Goal: Check status: Check status

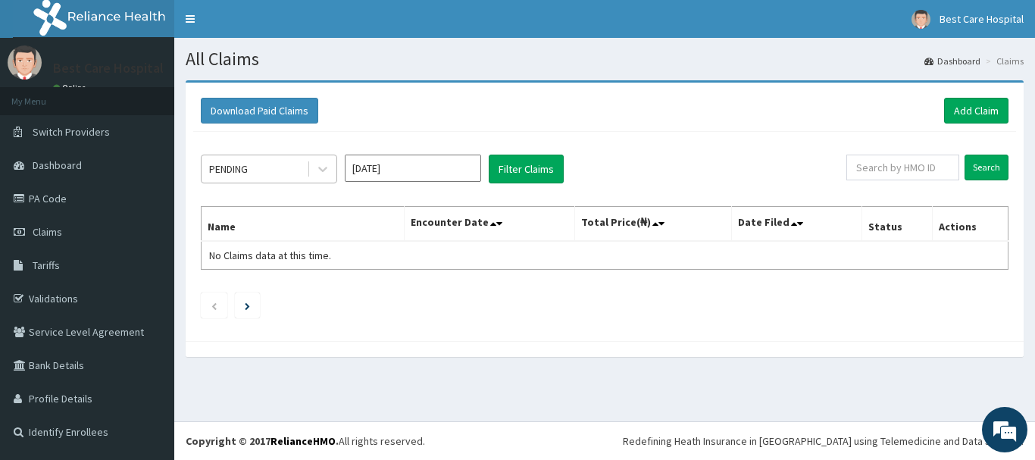
click at [258, 165] on div "PENDING" at bounding box center [254, 169] width 105 height 24
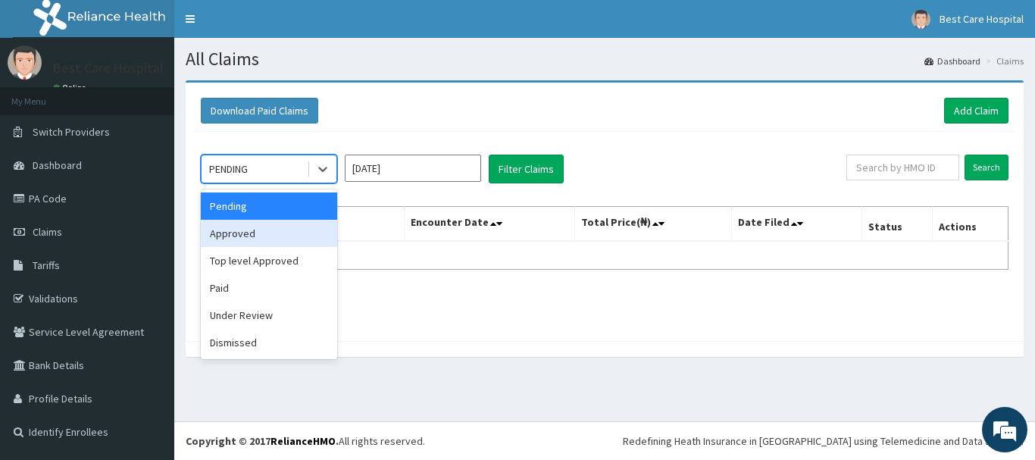
click at [252, 238] on div "Approved" at bounding box center [269, 233] width 136 height 27
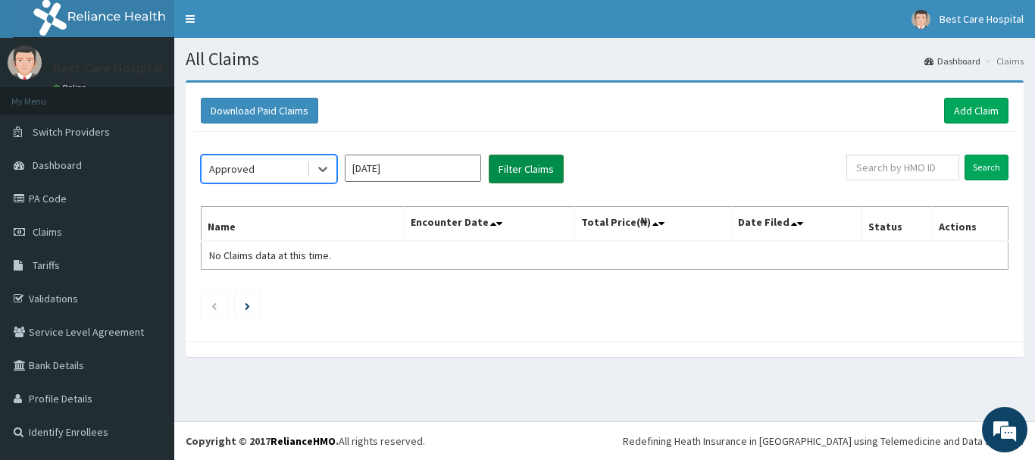
click at [523, 179] on button "Filter Claims" at bounding box center [526, 169] width 75 height 29
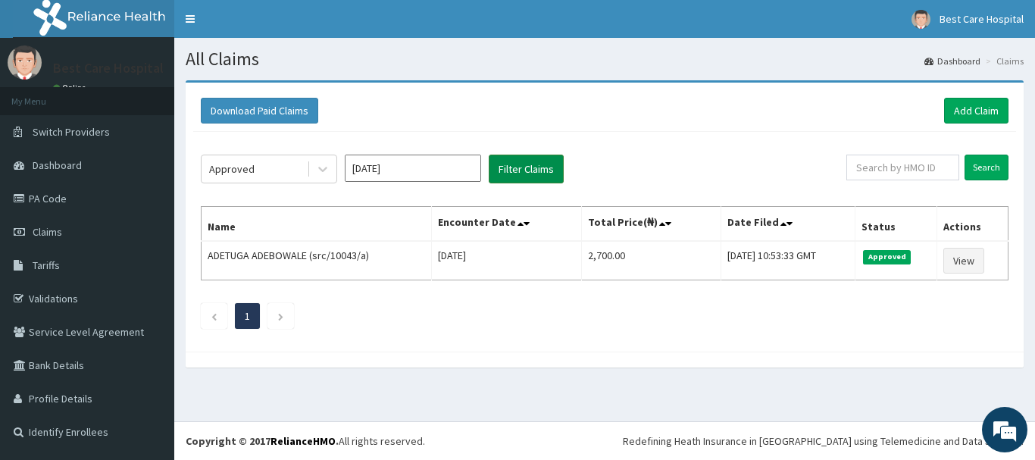
click at [527, 171] on button "Filter Claims" at bounding box center [526, 169] width 75 height 29
click at [311, 169] on div at bounding box center [322, 168] width 27 height 27
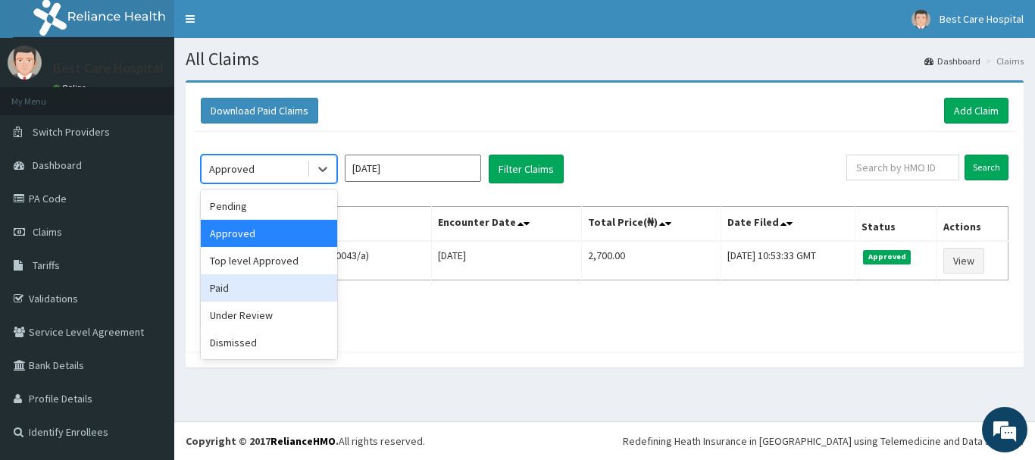
click at [232, 282] on div "Paid" at bounding box center [269, 287] width 136 height 27
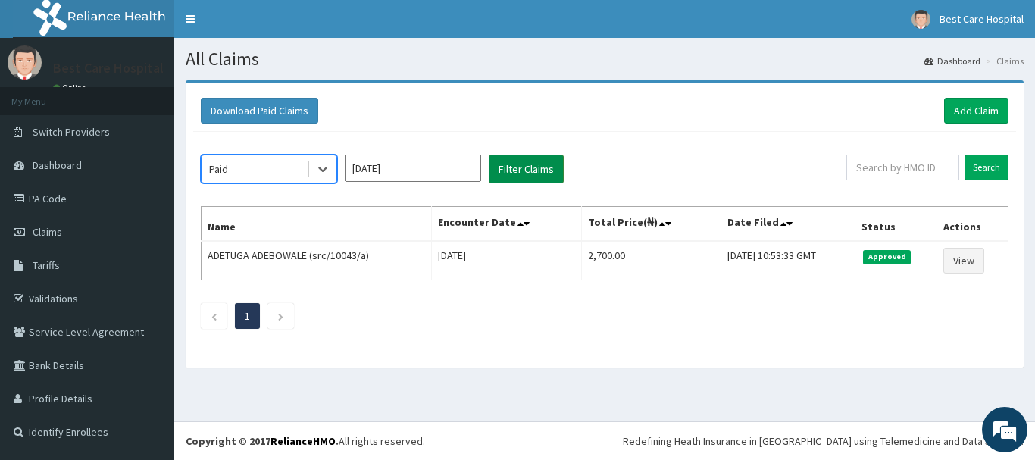
click at [538, 174] on button "Filter Claims" at bounding box center [526, 169] width 75 height 29
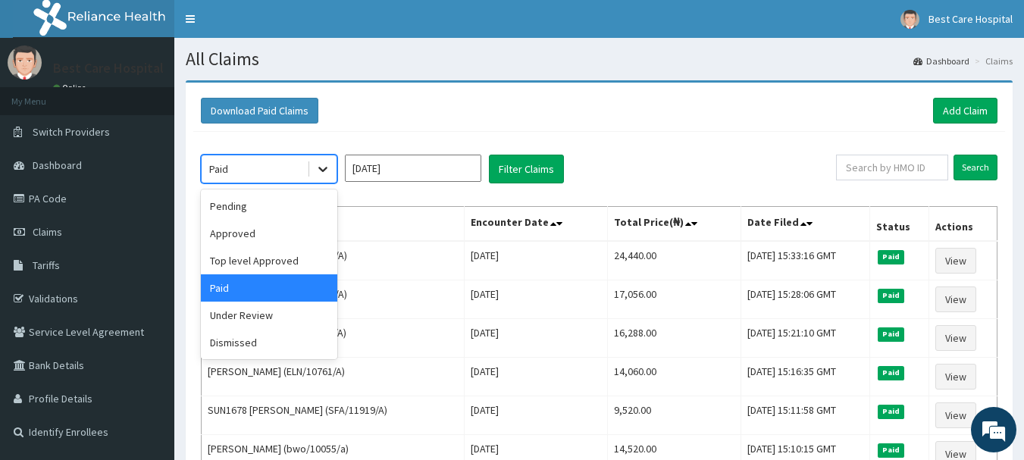
click at [328, 174] on icon at bounding box center [322, 168] width 15 height 15
click at [263, 219] on div "Pending" at bounding box center [269, 205] width 136 height 27
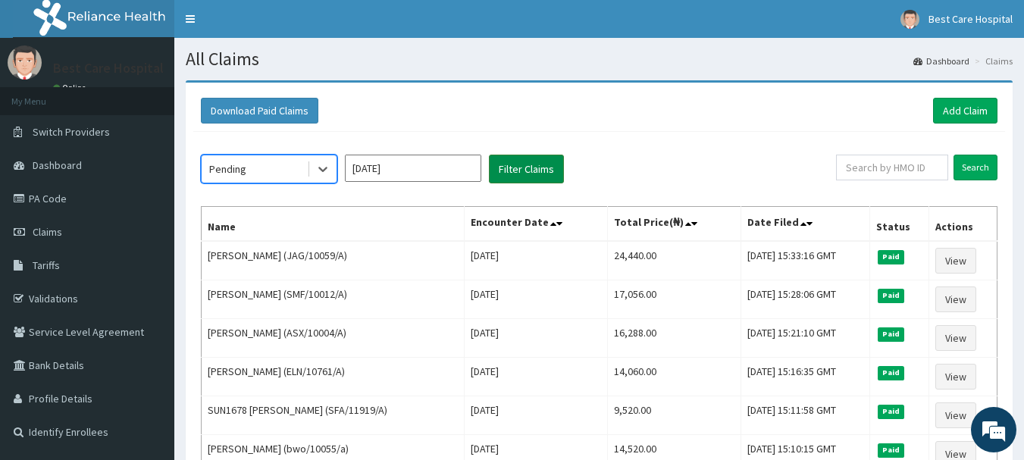
click at [533, 164] on button "Filter Claims" at bounding box center [526, 169] width 75 height 29
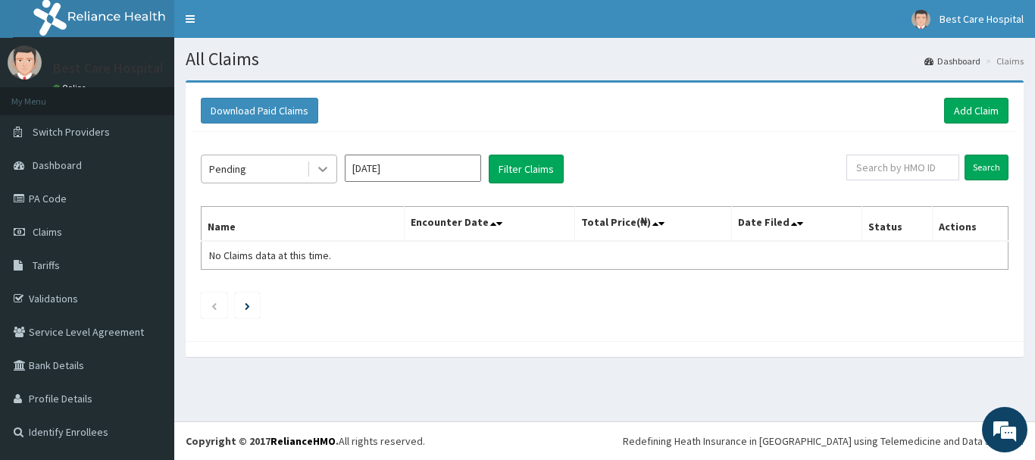
click at [323, 180] on div at bounding box center [322, 168] width 27 height 27
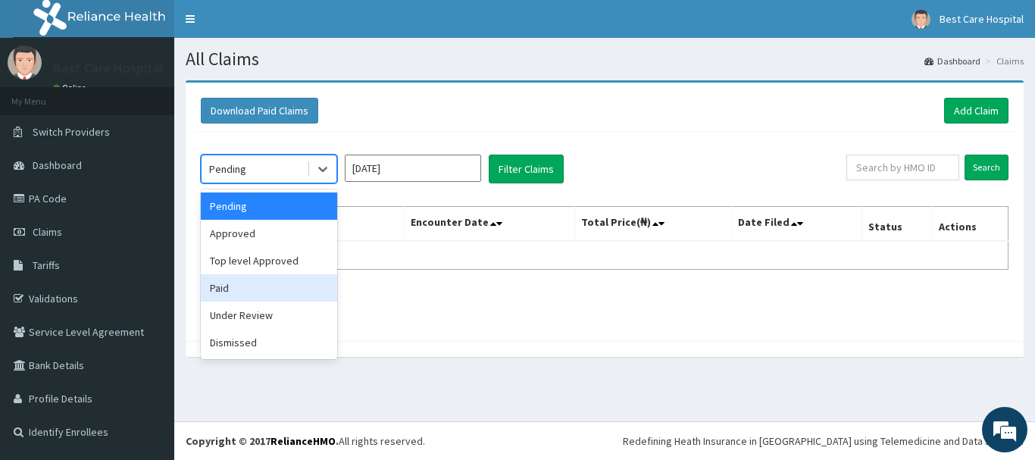
click at [246, 279] on div "Paid" at bounding box center [269, 287] width 136 height 27
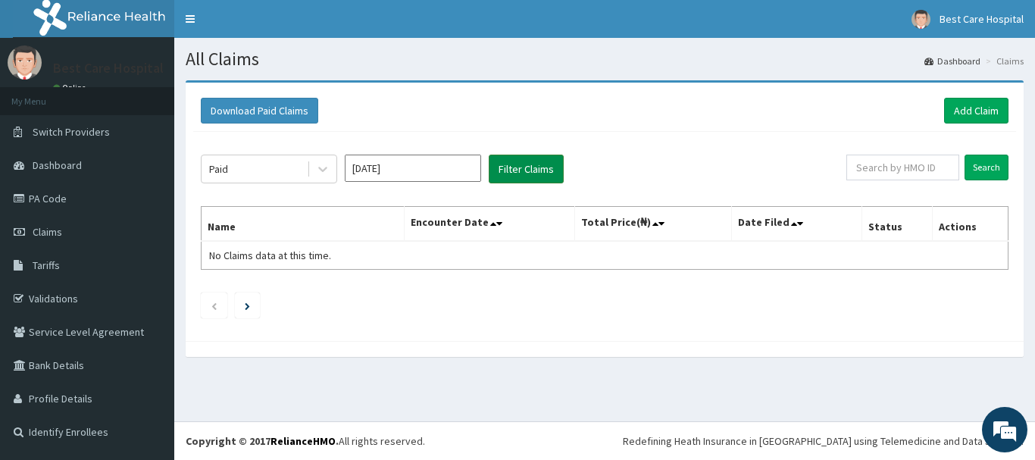
click at [525, 171] on button "Filter Claims" at bounding box center [526, 169] width 75 height 29
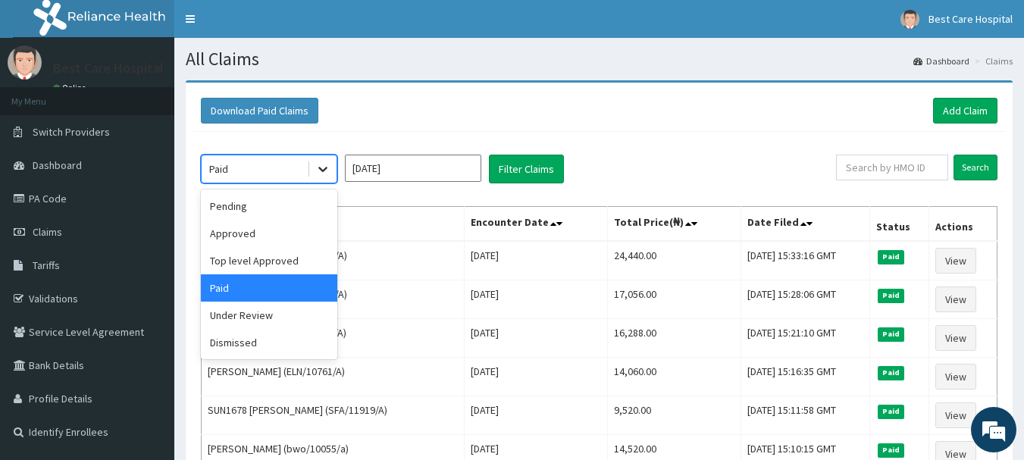
click at [318, 161] on icon at bounding box center [322, 168] width 15 height 15
click at [273, 321] on div "Under Review" at bounding box center [269, 315] width 136 height 27
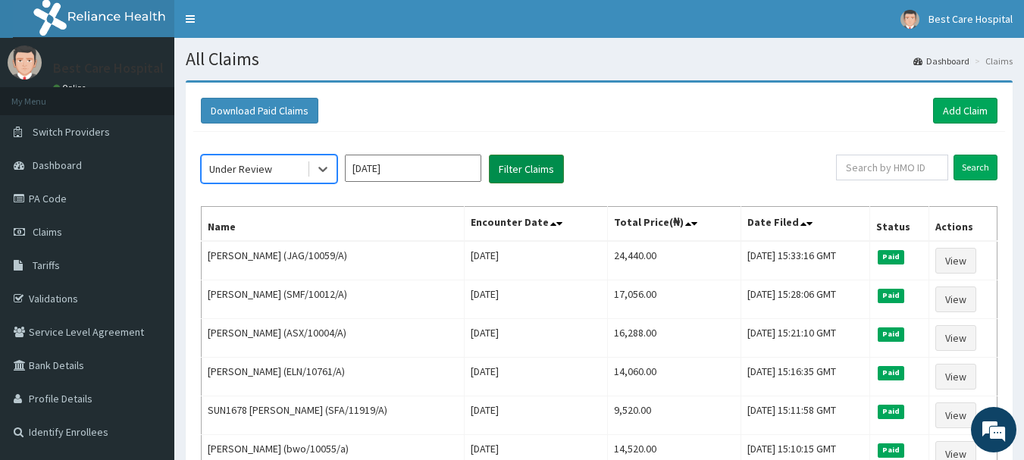
click at [514, 163] on button "Filter Claims" at bounding box center [526, 169] width 75 height 29
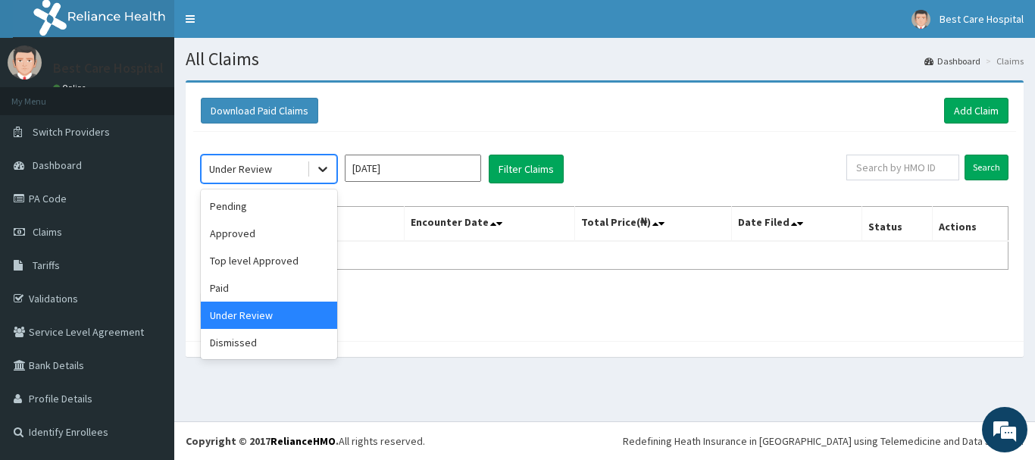
click at [323, 167] on icon at bounding box center [322, 168] width 15 height 15
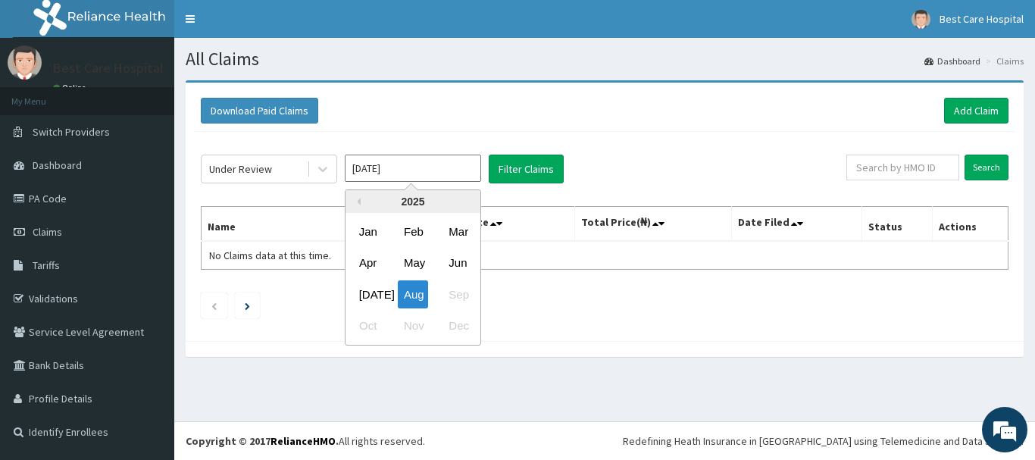
click at [377, 174] on input "Aug 2025" at bounding box center [413, 168] width 136 height 27
click at [369, 300] on div "Jul" at bounding box center [368, 294] width 30 height 28
type input "Jul 2025"
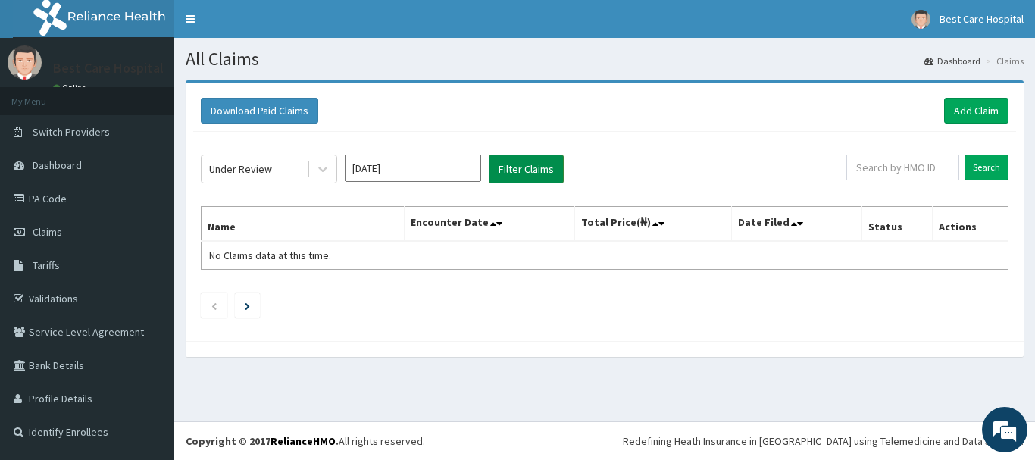
click at [525, 155] on button "Filter Claims" at bounding box center [526, 169] width 75 height 29
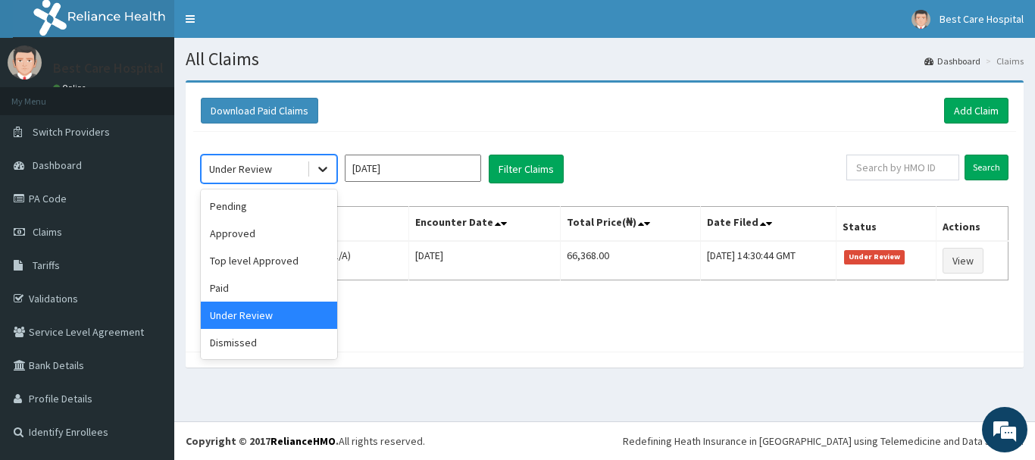
click at [325, 172] on icon at bounding box center [322, 168] width 15 height 15
click at [268, 274] on div "Paid" at bounding box center [269, 287] width 136 height 27
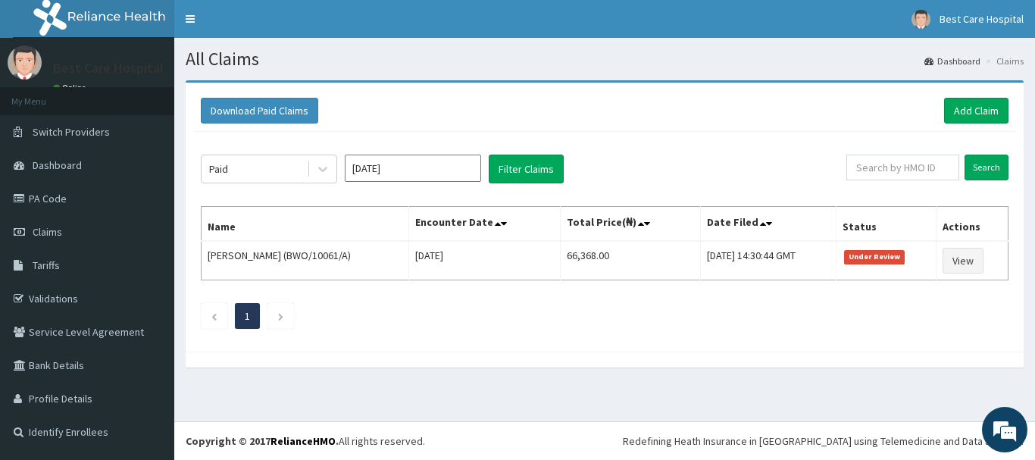
click at [564, 177] on div "Paid Jul 2025 Filter Claims" at bounding box center [523, 169] width 645 height 29
click at [542, 177] on button "Filter Claims" at bounding box center [526, 169] width 75 height 29
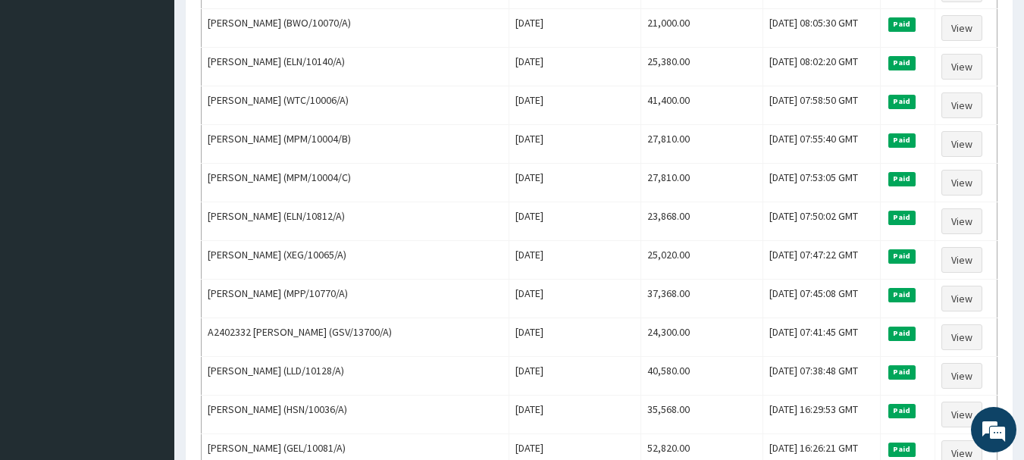
scroll to position [1866, 0]
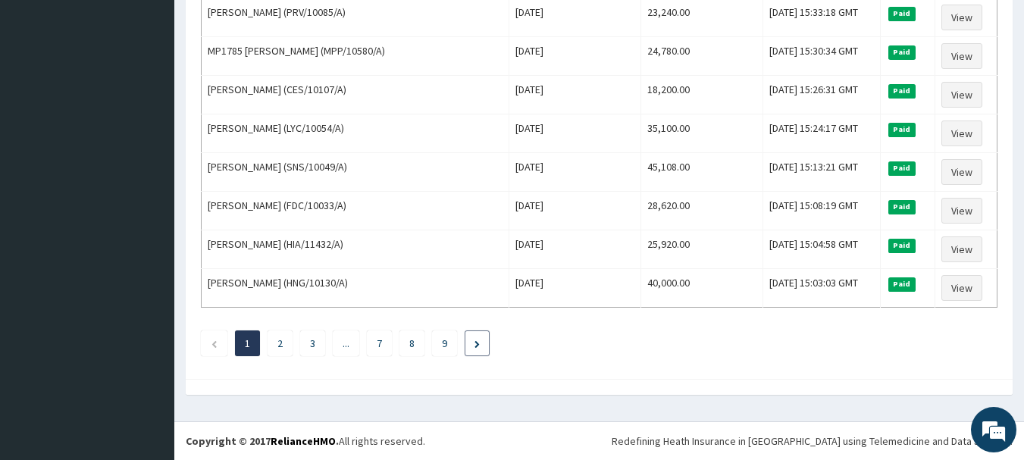
click at [480, 344] on icon "Next page" at bounding box center [476, 344] width 5 height 8
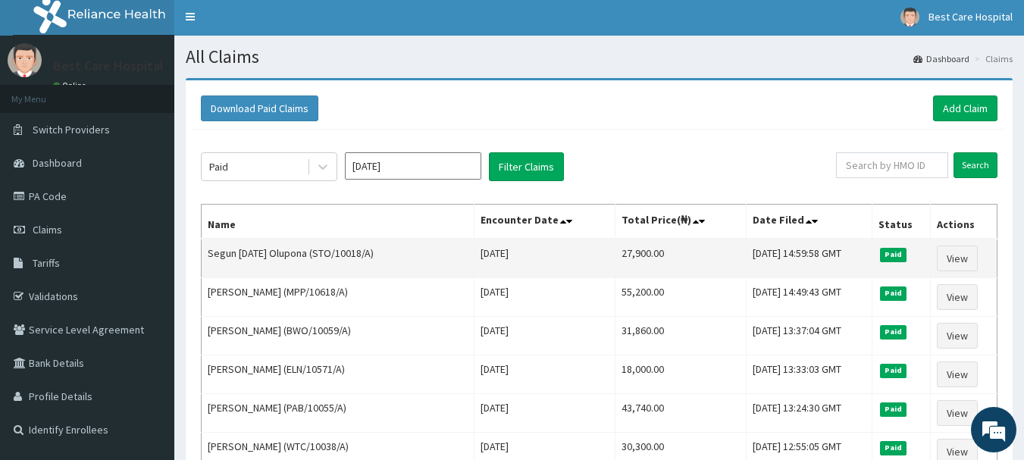
scroll to position [0, 0]
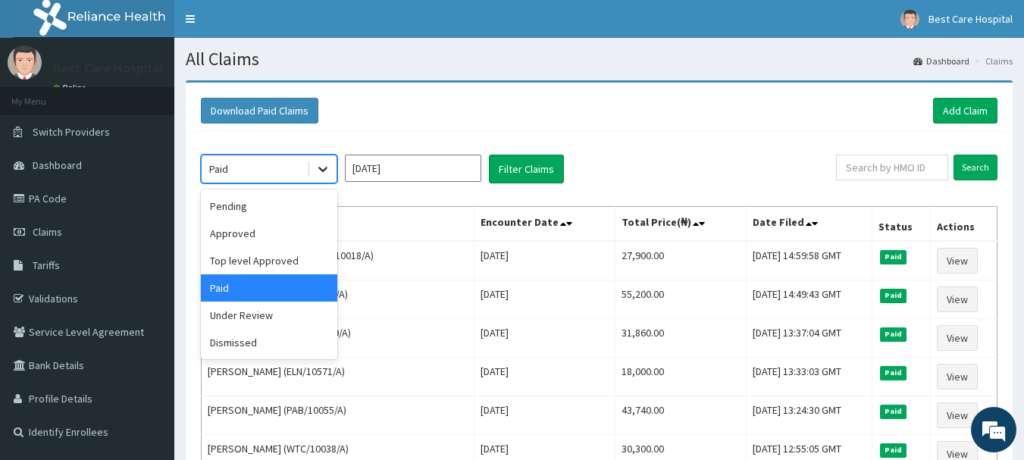
click at [328, 171] on icon at bounding box center [322, 168] width 15 height 15
click at [251, 348] on div "Dismissed" at bounding box center [269, 342] width 136 height 27
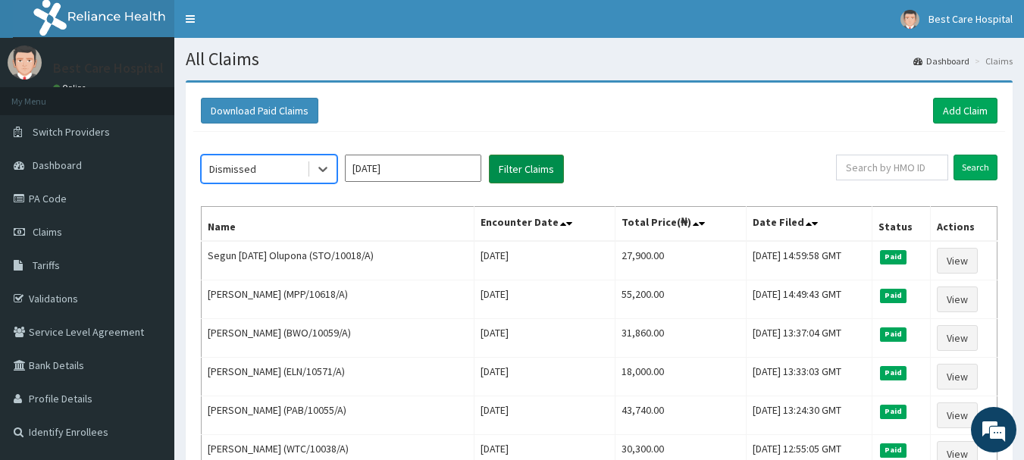
click at [530, 173] on button "Filter Claims" at bounding box center [526, 169] width 75 height 29
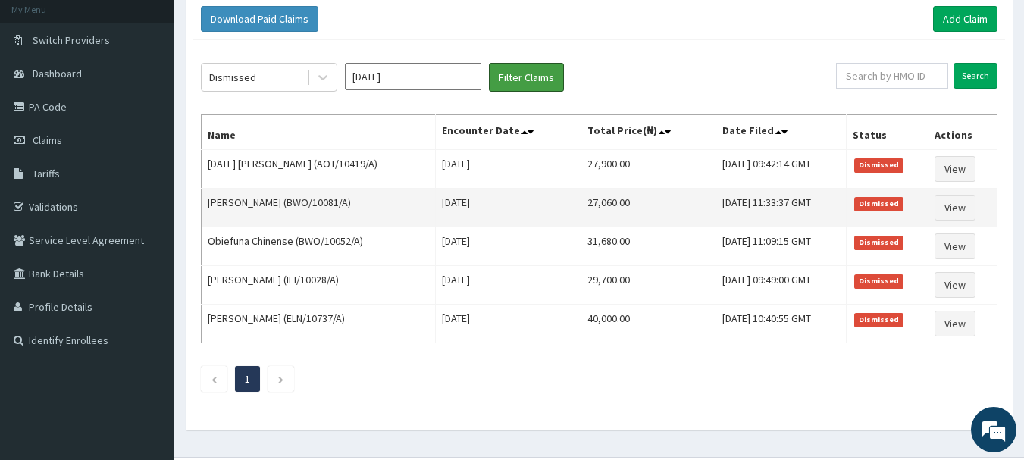
scroll to position [127, 0]
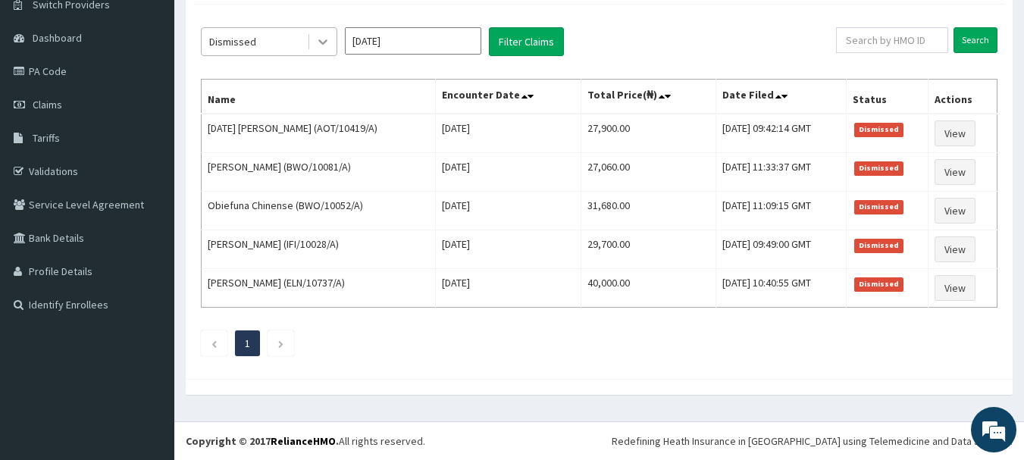
click at [312, 33] on div at bounding box center [322, 41] width 27 height 27
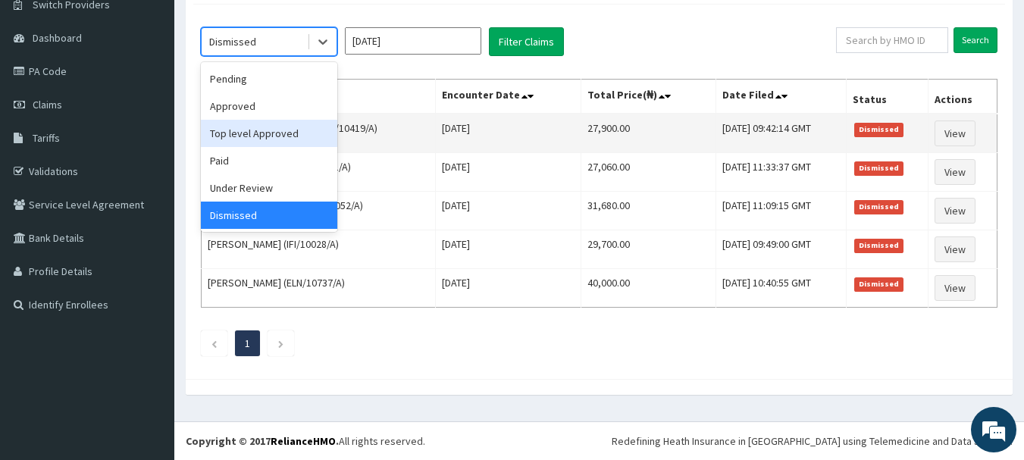
drag, startPoint x: 297, startPoint y: 135, endPoint x: 355, endPoint y: 120, distance: 60.3
click at [298, 134] on div "Top level Approved" at bounding box center [269, 133] width 136 height 27
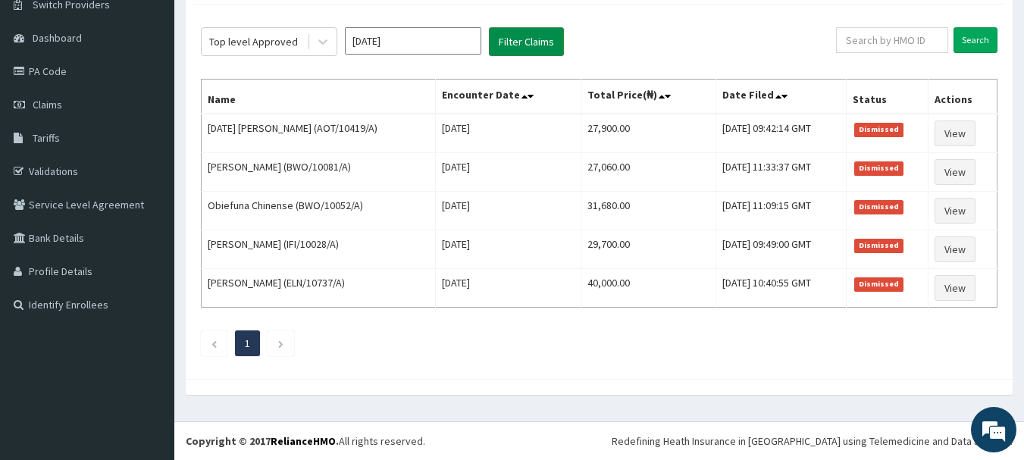
click at [530, 39] on button "Filter Claims" at bounding box center [526, 41] width 75 height 29
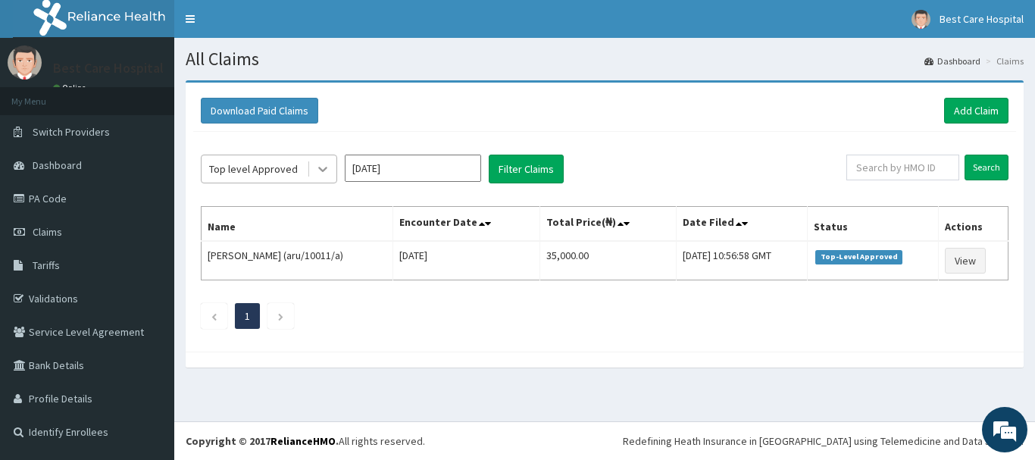
click at [321, 169] on icon at bounding box center [322, 169] width 9 height 5
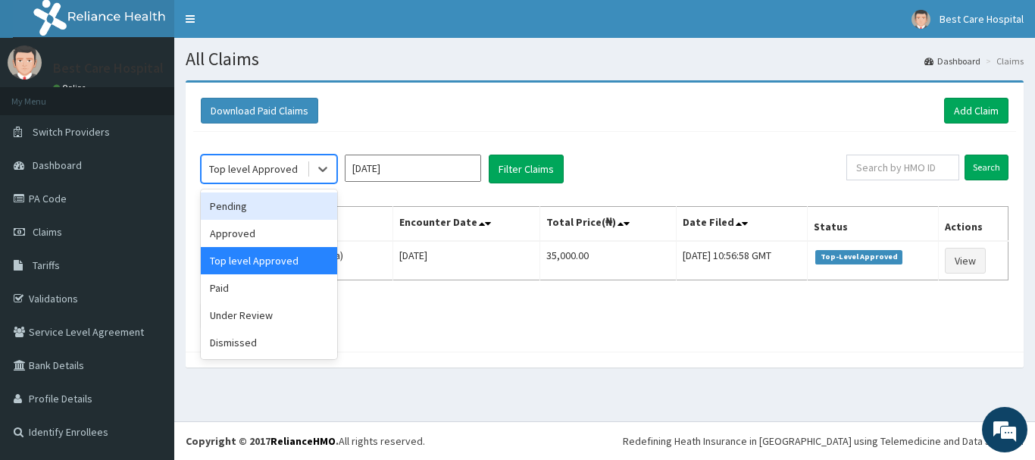
click at [284, 207] on div "Pending" at bounding box center [269, 205] width 136 height 27
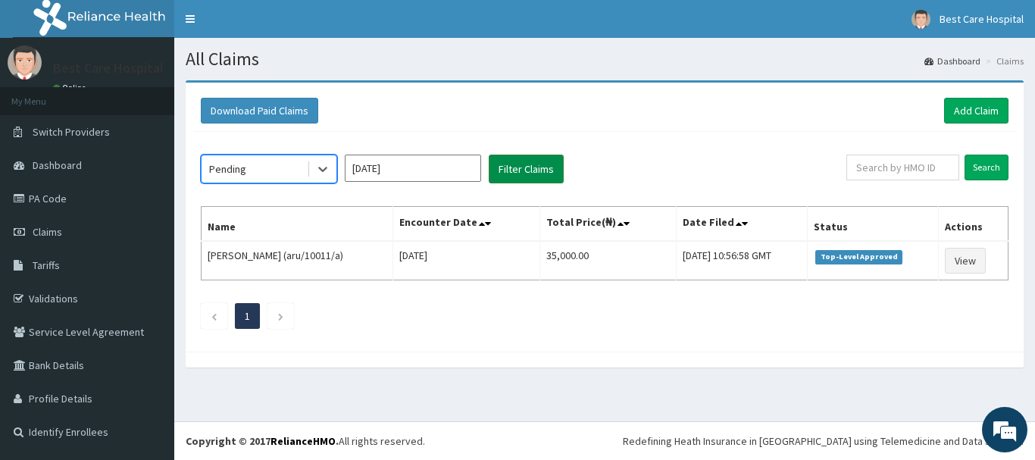
click at [505, 173] on button "Filter Claims" at bounding box center [526, 169] width 75 height 29
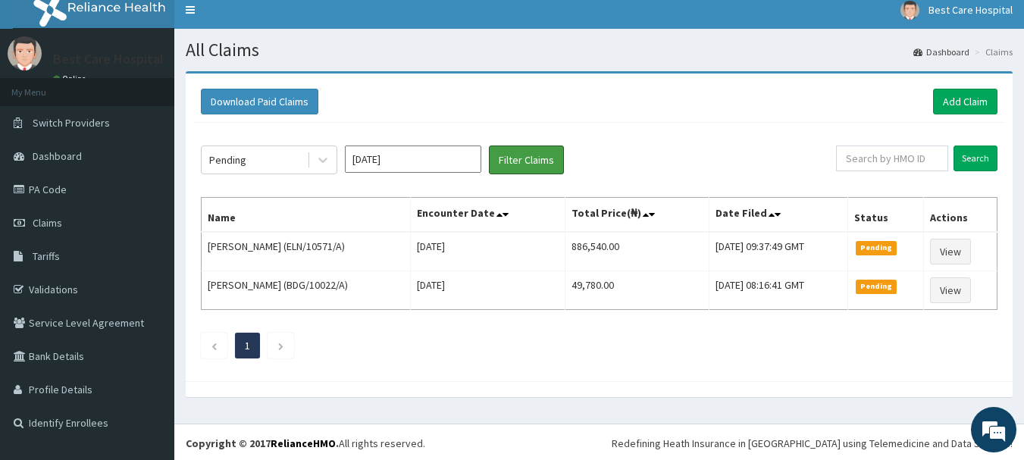
scroll to position [11, 0]
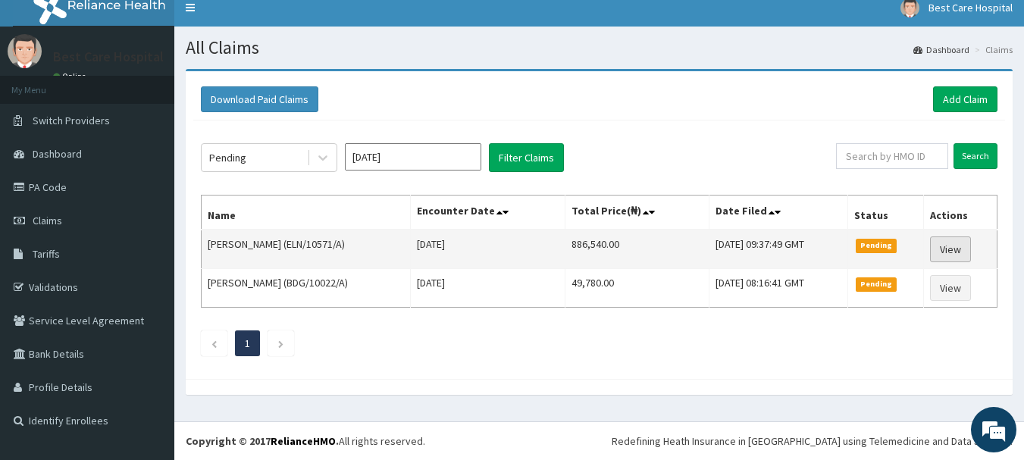
click at [958, 249] on link "View" at bounding box center [950, 249] width 41 height 26
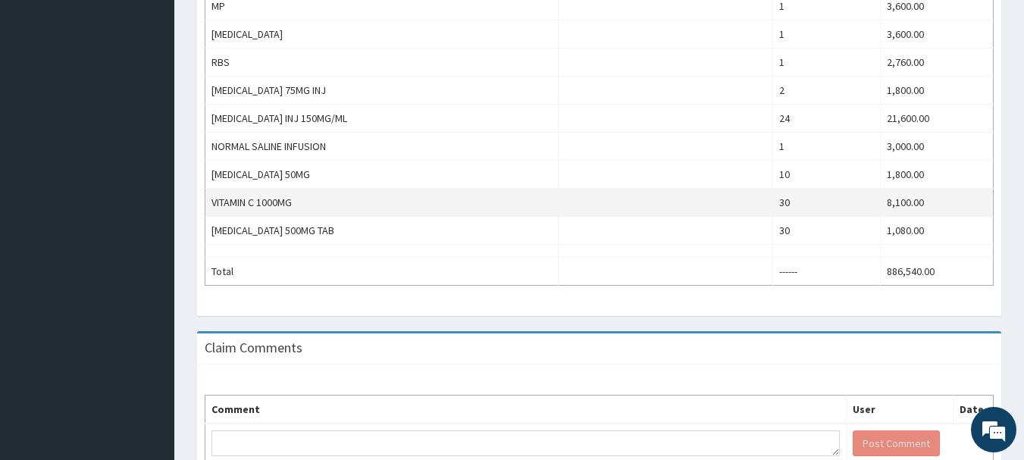
scroll to position [740, 0]
